Goal: Find specific page/section: Find specific page/section

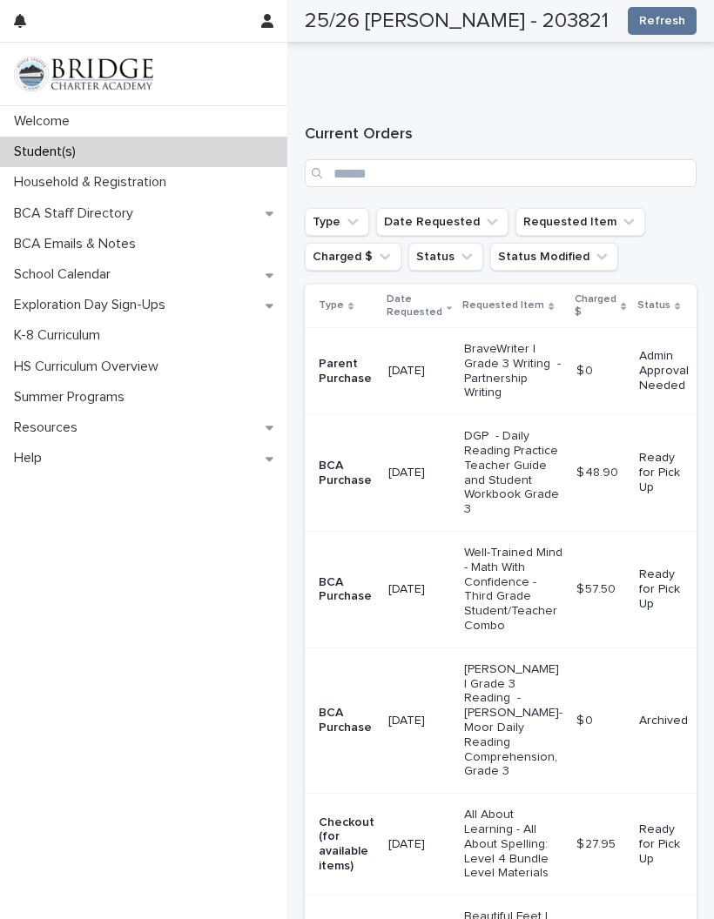
scroll to position [536, 0]
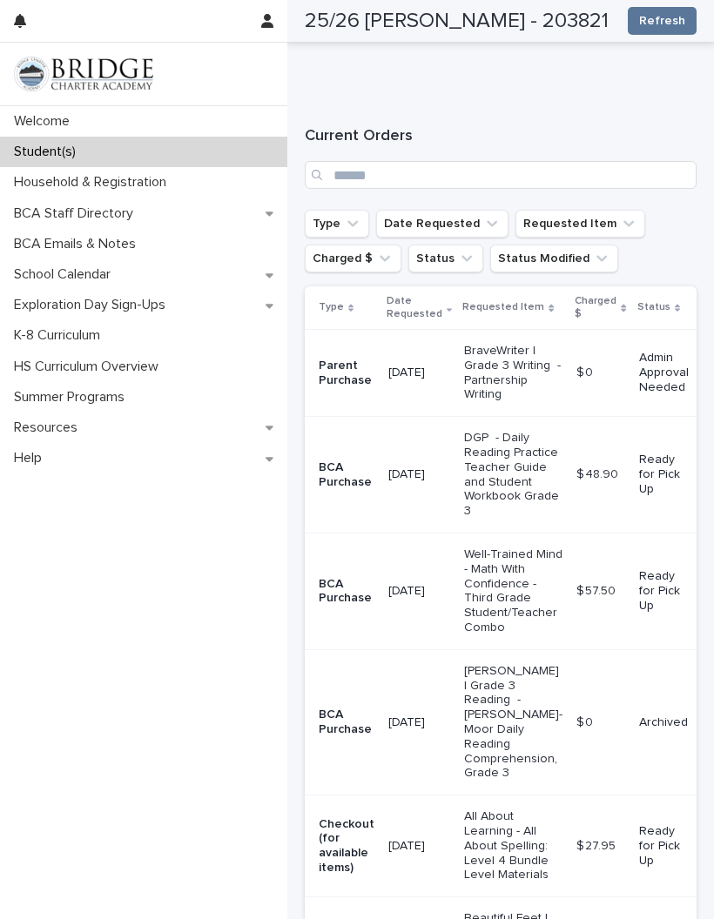
click at [649, 351] on p "Admin Approval Needed" at bounding box center [664, 373] width 50 height 44
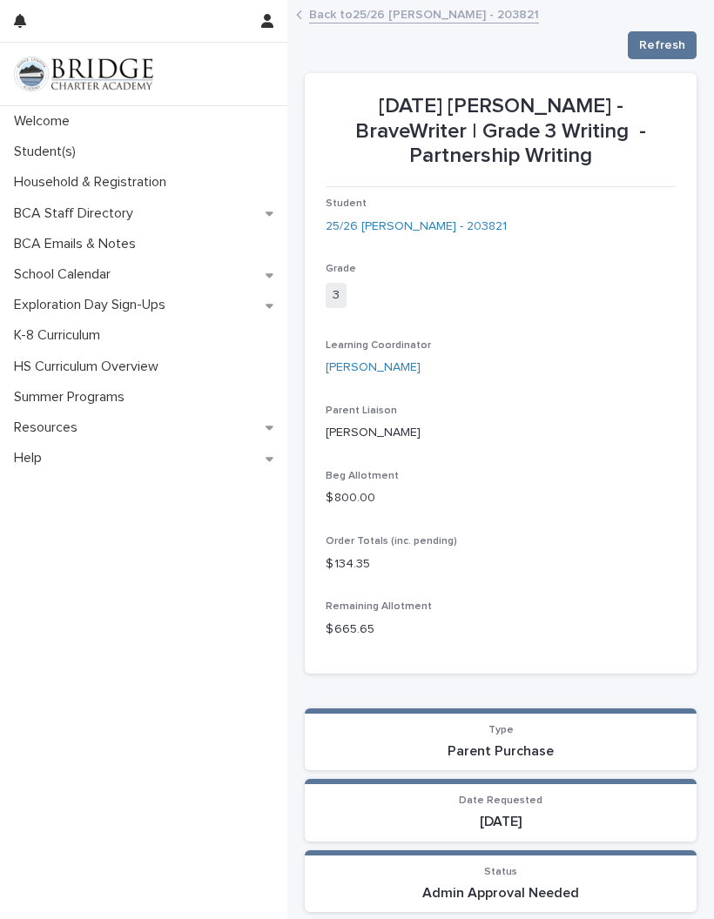
click at [58, 153] on p "Student(s)" at bounding box center [48, 152] width 83 height 17
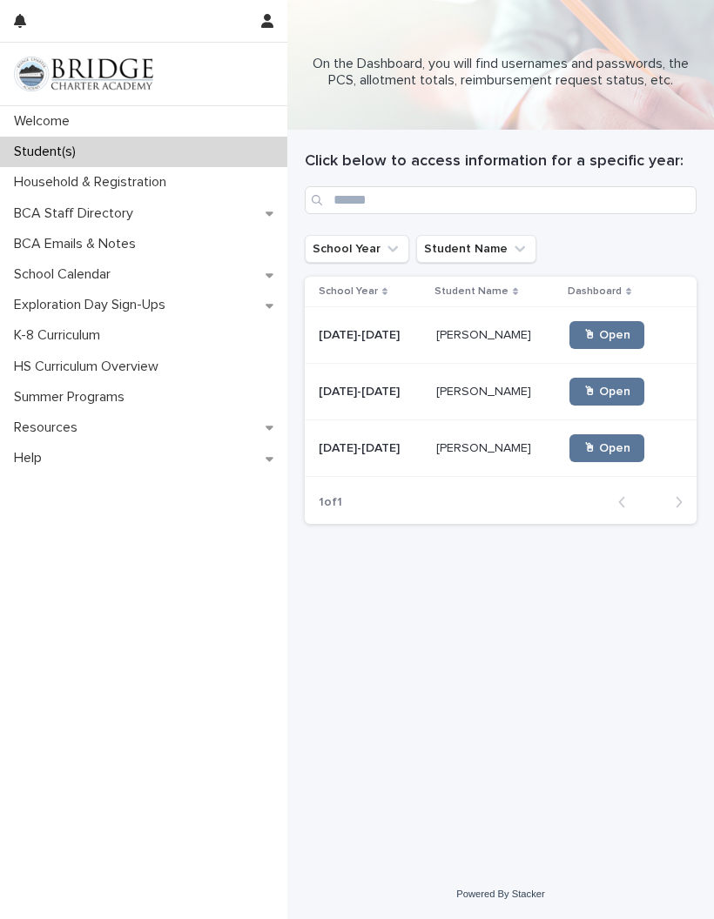
click at [601, 441] on link "🖱 Open" at bounding box center [606, 448] width 75 height 28
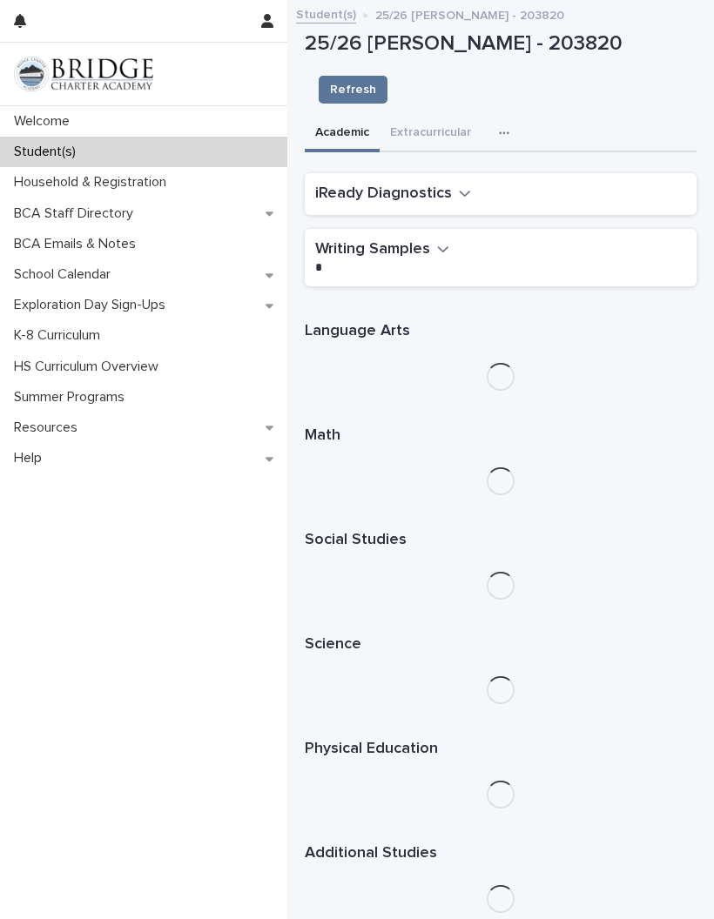
click at [508, 127] on div "button" at bounding box center [507, 133] width 17 height 12
click at [471, 191] on button "Purchasing" at bounding box center [459, 204] width 115 height 26
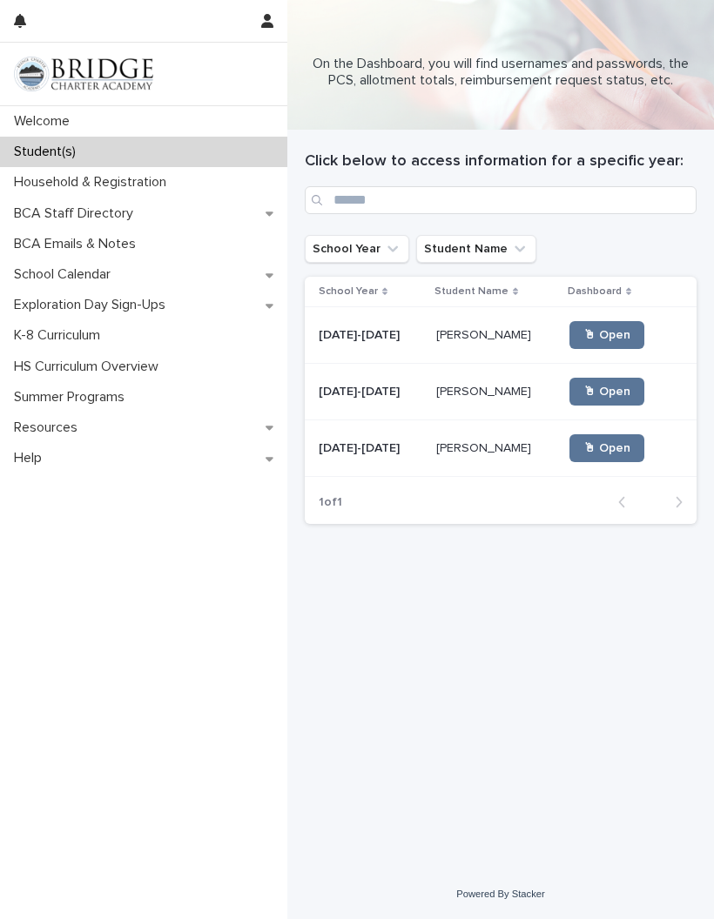
click at [616, 383] on link "🖱 Open" at bounding box center [606, 392] width 75 height 28
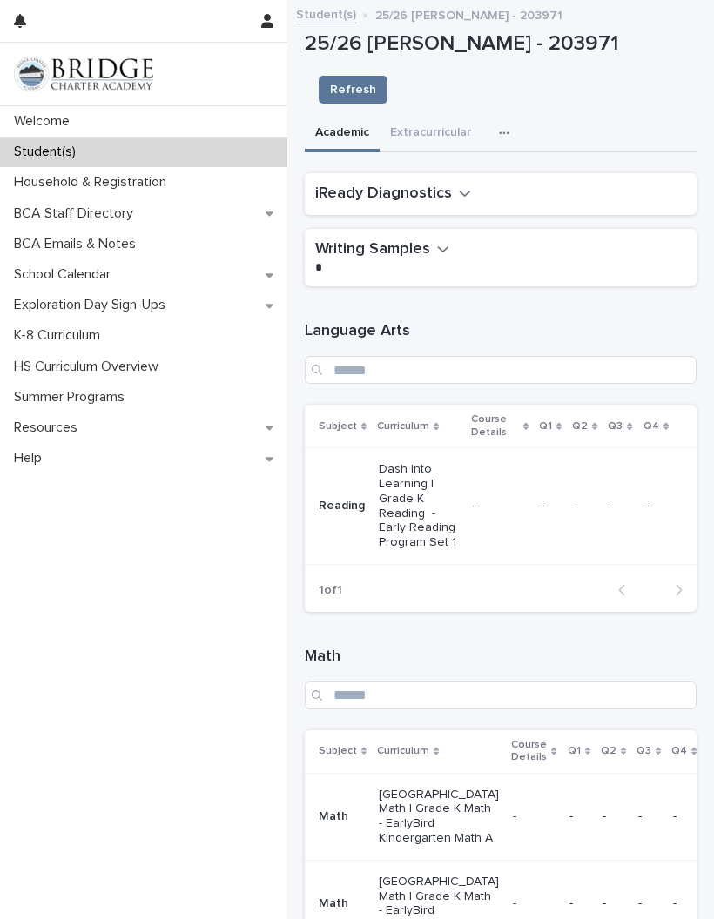
scroll to position [-1, 0]
click at [506, 127] on icon "button" at bounding box center [504, 133] width 10 height 12
click at [476, 191] on button "Purchasing" at bounding box center [459, 204] width 115 height 26
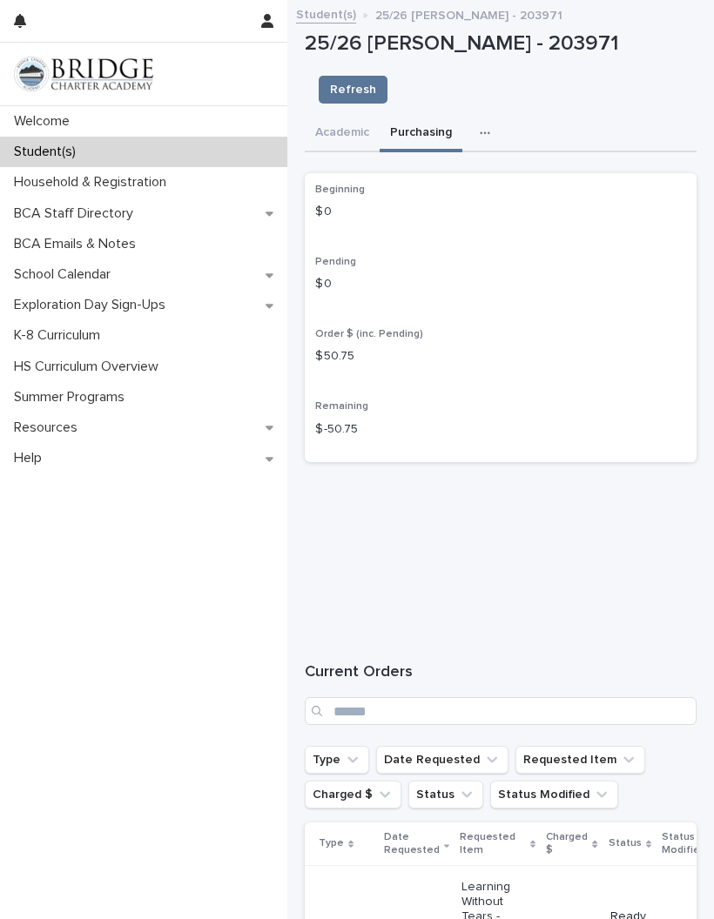
click at [57, 117] on p "Welcome" at bounding box center [45, 121] width 77 height 17
